Goal: Check status: Check status

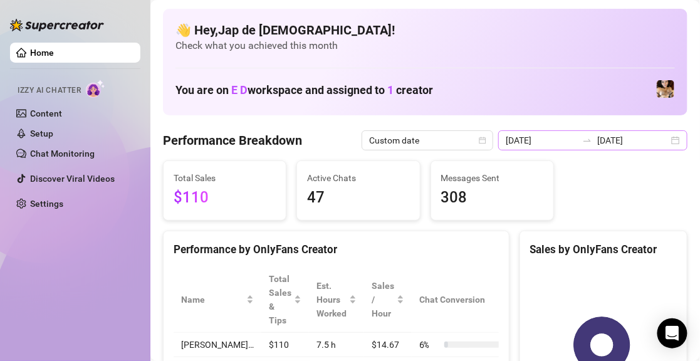
click at [578, 140] on div at bounding box center [587, 140] width 20 height 10
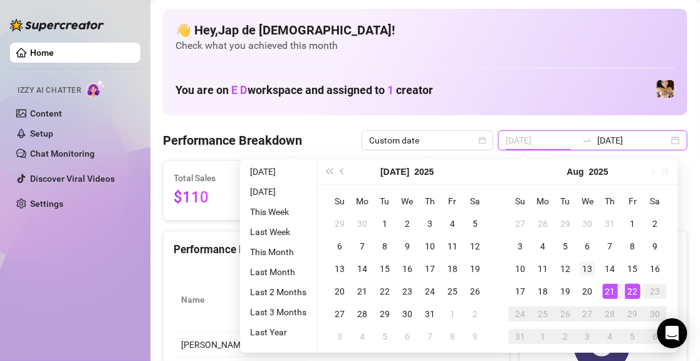
type input "[DATE]"
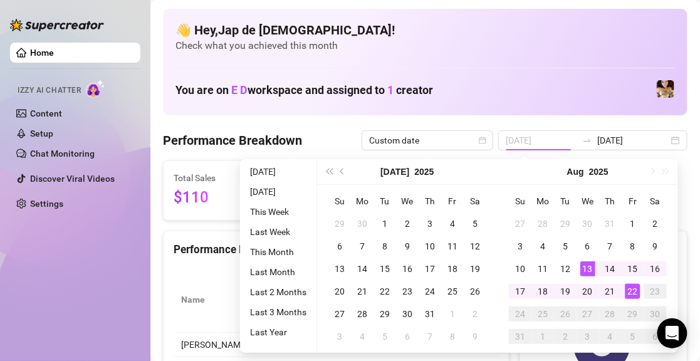
click at [590, 271] on div "13" at bounding box center [587, 268] width 15 height 15
type input "[DATE]"
click at [573, 292] on td "19" at bounding box center [565, 291] width 23 height 23
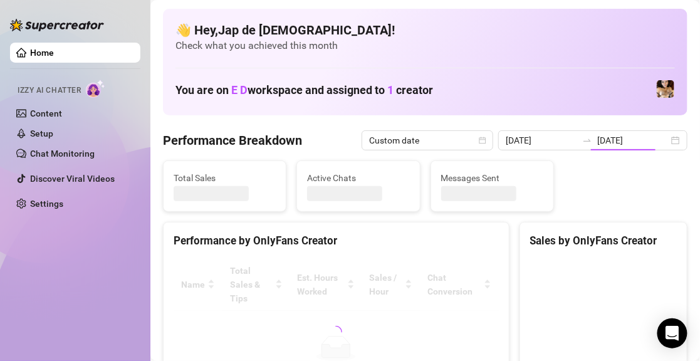
type input "[DATE]"
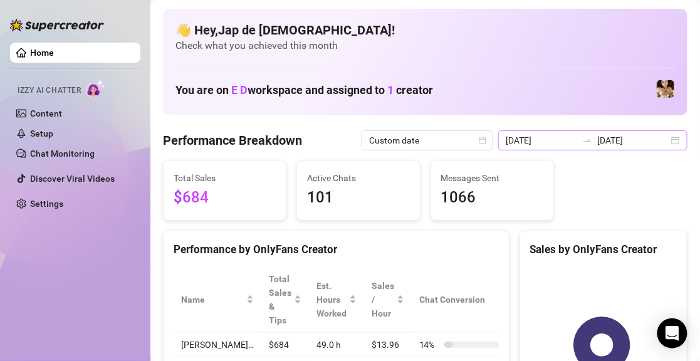
click at [577, 145] on div at bounding box center [587, 140] width 20 height 10
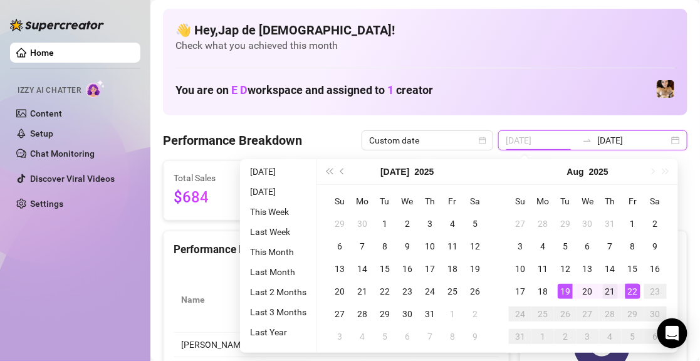
type input "[DATE]"
click at [606, 292] on div "21" at bounding box center [610, 291] width 15 height 15
type input "[DATE]"
click at [626, 291] on div "22" at bounding box center [632, 291] width 15 height 15
type input "[DATE]"
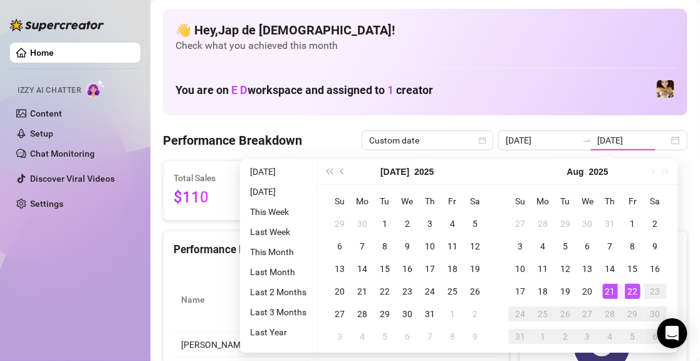
type input "[DATE]"
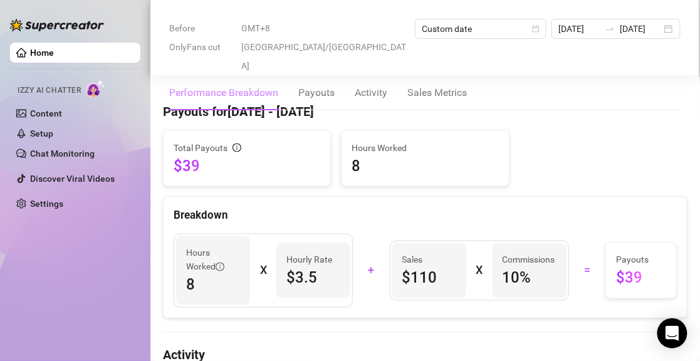
scroll to position [439, 0]
